Goal: Task Accomplishment & Management: Complete application form

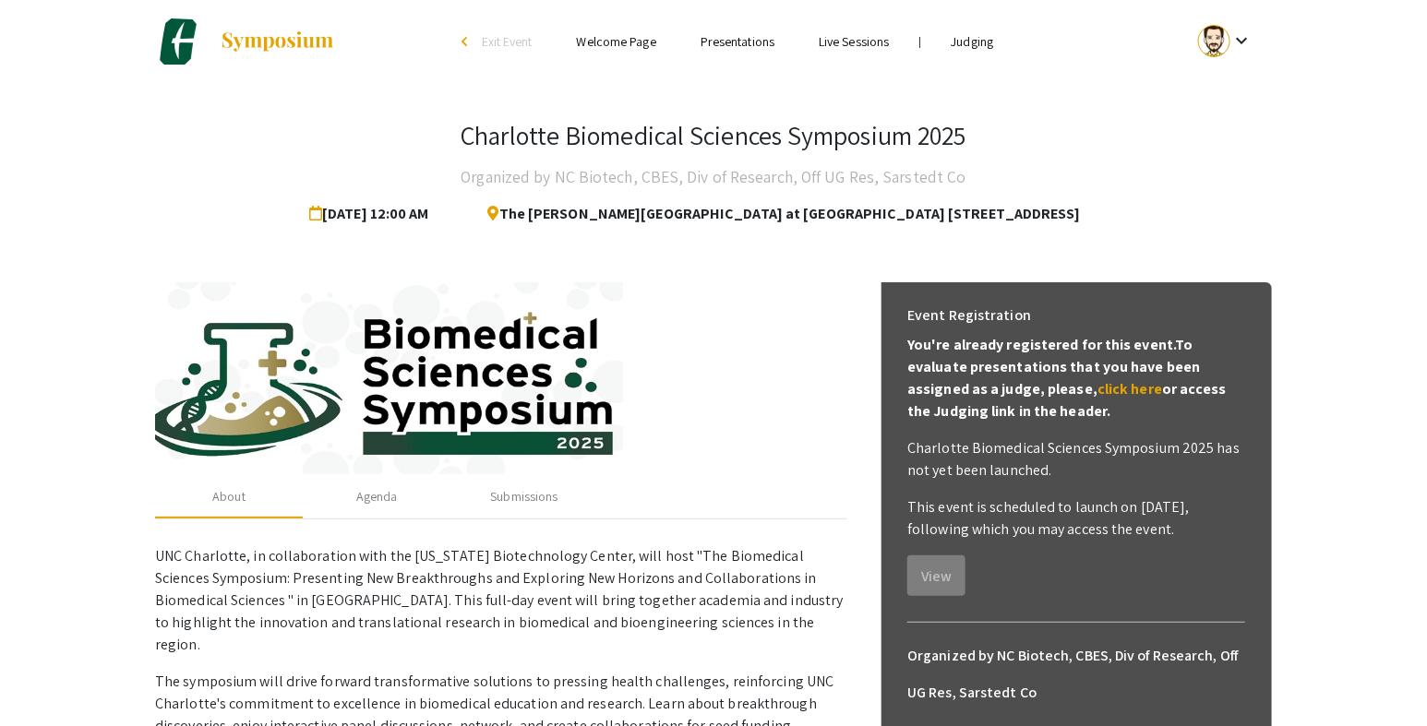
click at [967, 42] on link "Judging" at bounding box center [973, 41] width 42 height 17
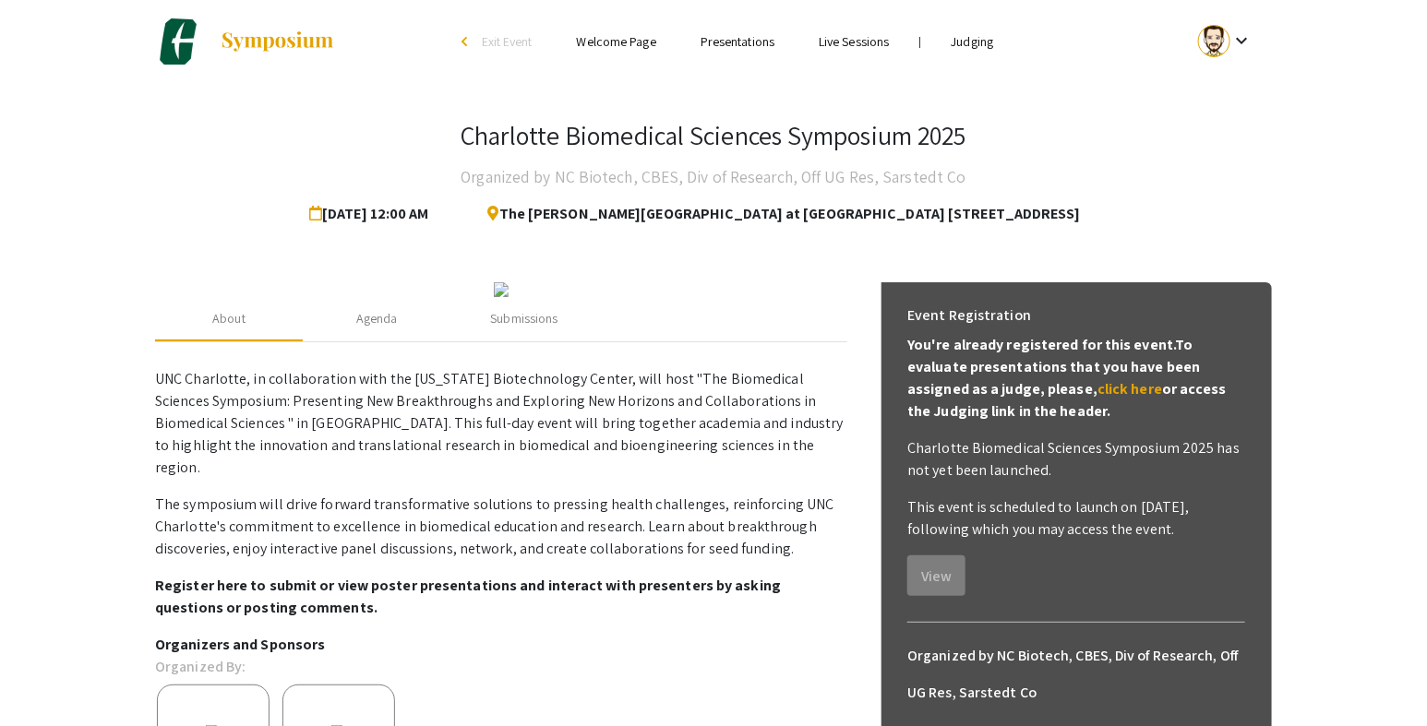
click at [978, 45] on link "Judging" at bounding box center [973, 41] width 42 height 17
